Goal: Check status: Check status

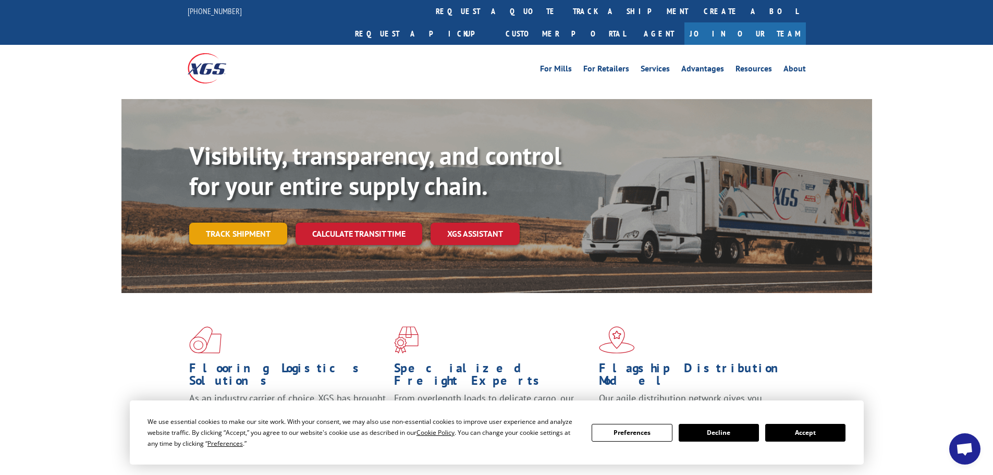
click at [260, 223] on link "Track shipment" at bounding box center [238, 234] width 98 height 22
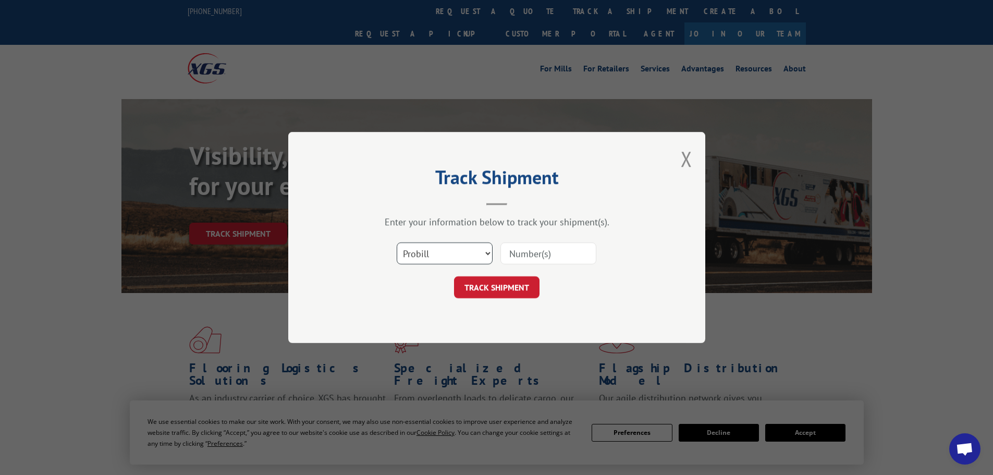
click at [463, 256] on select "Select category... Probill BOL PO" at bounding box center [445, 253] width 96 height 22
select select "po"
click at [397, 242] on select "Select category... Probill BOL PO" at bounding box center [445, 253] width 96 height 22
click at [528, 260] on input at bounding box center [549, 253] width 96 height 22
paste input "35536860"
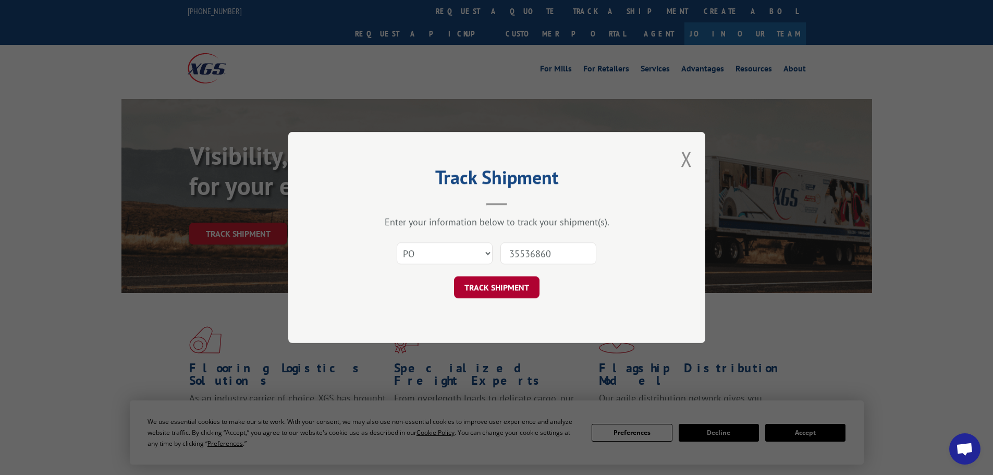
type input "35536860"
click at [509, 291] on button "TRACK SHIPMENT" at bounding box center [497, 287] width 86 height 22
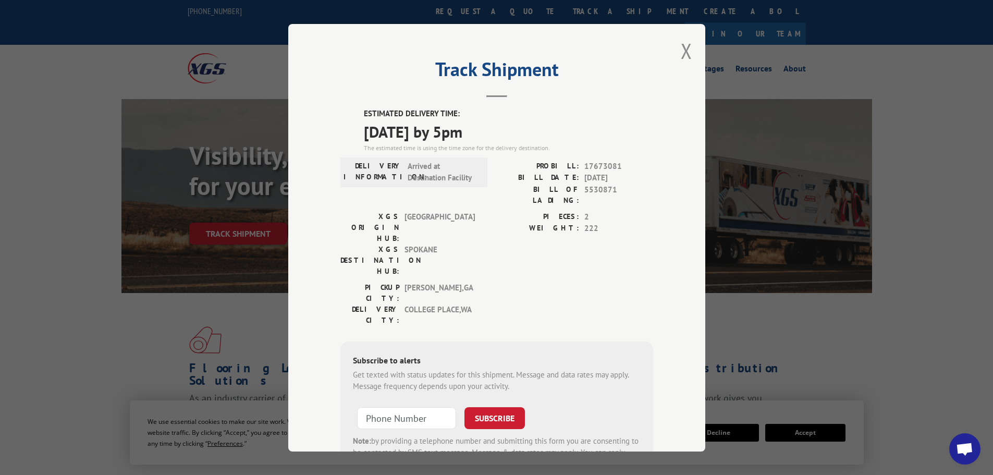
drag, startPoint x: 354, startPoint y: 133, endPoint x: 497, endPoint y: 142, distance: 143.2
click at [497, 142] on div "ESTIMATED DELIVERY TIME: [DATE] by 5pm The estimated time is using the time zon…" at bounding box center [497, 295] width 313 height 375
copy span "[DATE] by 5pm"
